Goal: Find specific page/section: Find specific page/section

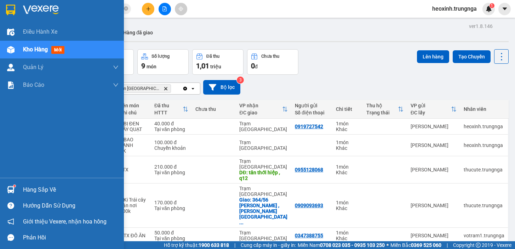
click at [20, 48] on div "Kho hàng mới" at bounding box center [62, 50] width 124 height 18
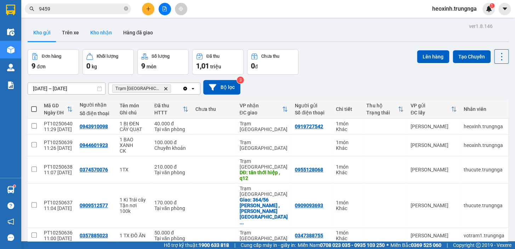
click at [89, 30] on button "Kho nhận" at bounding box center [101, 32] width 33 height 17
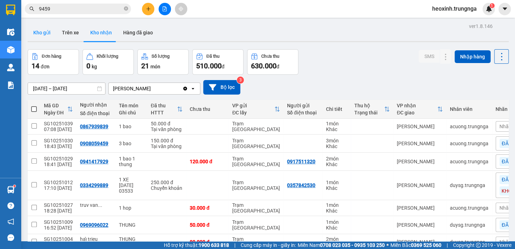
click at [45, 31] on button "Kho gửi" at bounding box center [42, 32] width 29 height 17
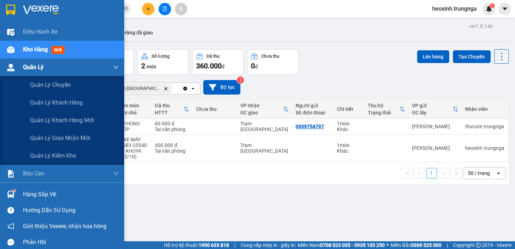
click at [13, 63] on div at bounding box center [11, 67] width 12 height 12
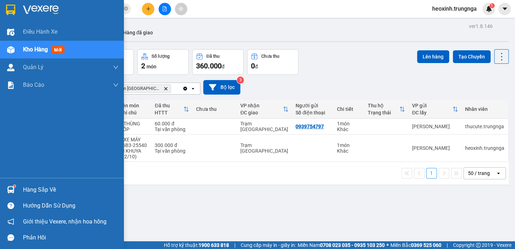
click at [30, 47] on span "Kho hàng" at bounding box center [35, 49] width 25 height 7
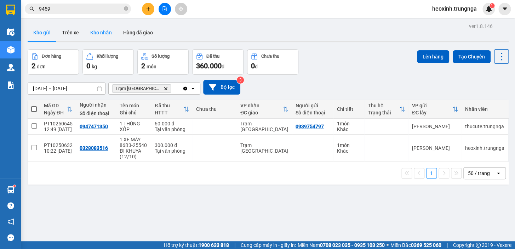
click at [102, 35] on button "Kho nhận" at bounding box center [101, 32] width 33 height 17
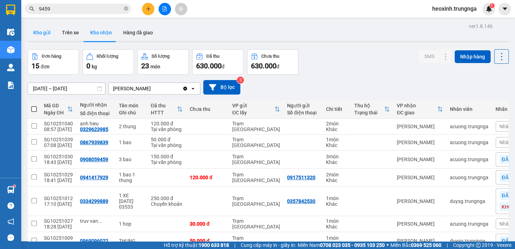
click at [42, 30] on button "Kho gửi" at bounding box center [42, 32] width 29 height 17
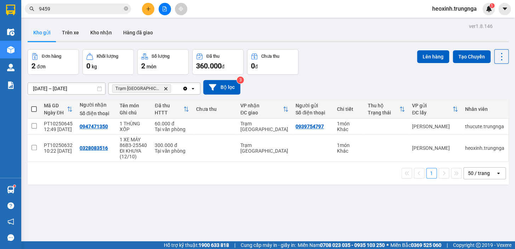
click at [246, 37] on div "ver 1.8.146 Kho gửi Trên xe Kho nhận Hàng đã giao Đơn hàng 2 đơn Khối lượng 0 k…" at bounding box center [268, 145] width 487 height 249
